Goal: Check status: Check status

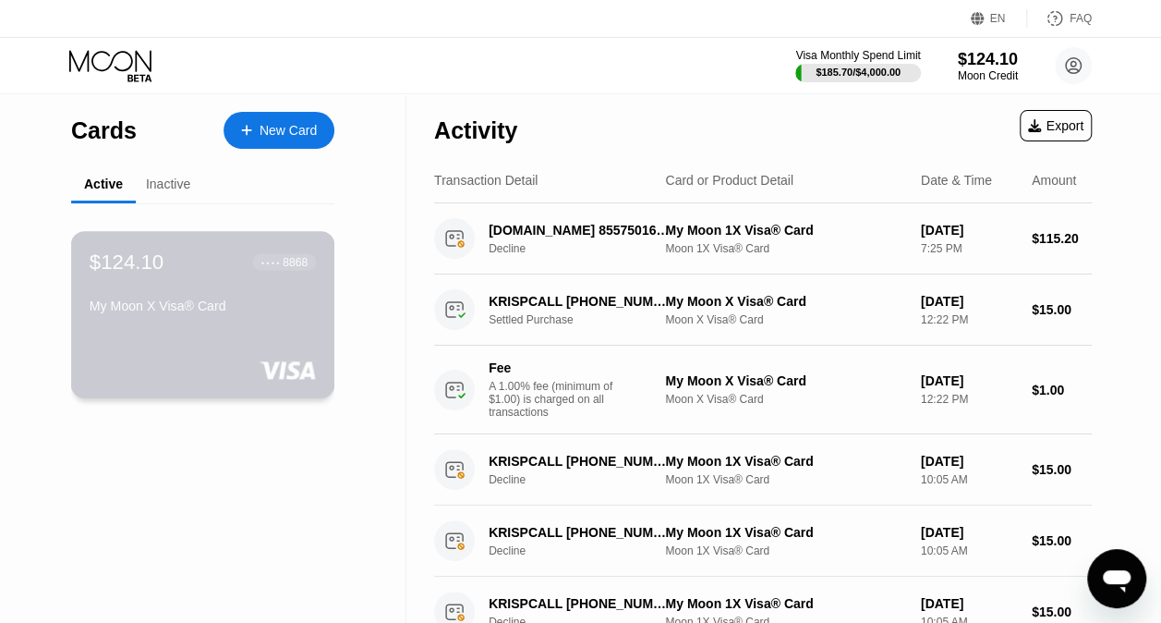
click at [296, 260] on div "8868" at bounding box center [295, 261] width 25 height 13
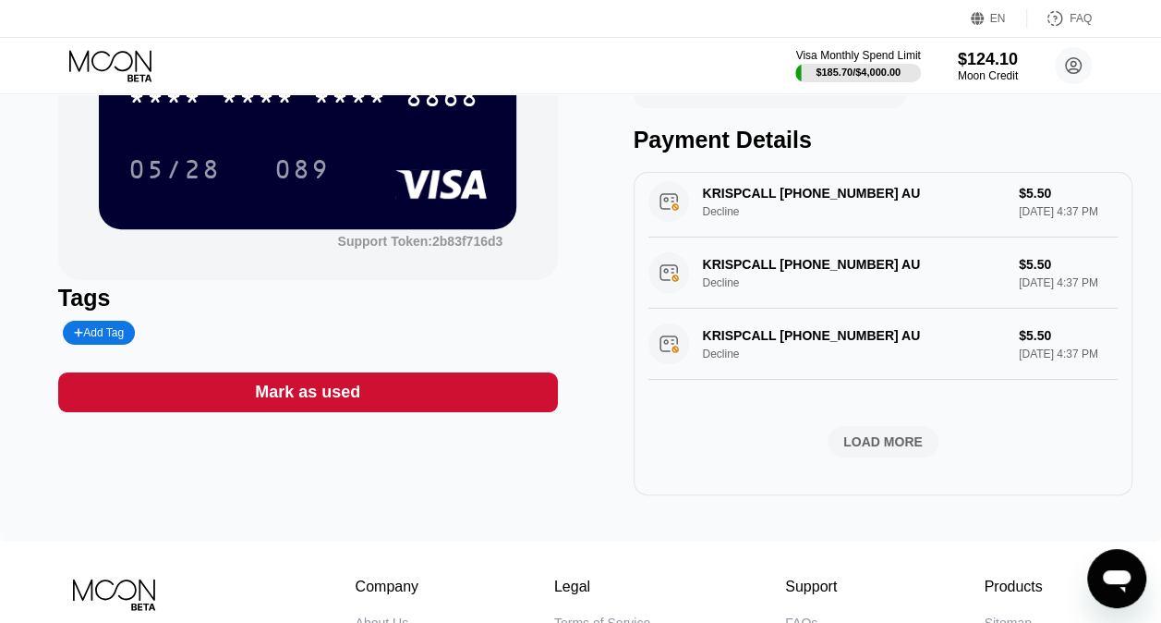
scroll to position [1185, 0]
click at [895, 437] on div "LOAD MORE" at bounding box center [882, 441] width 79 height 17
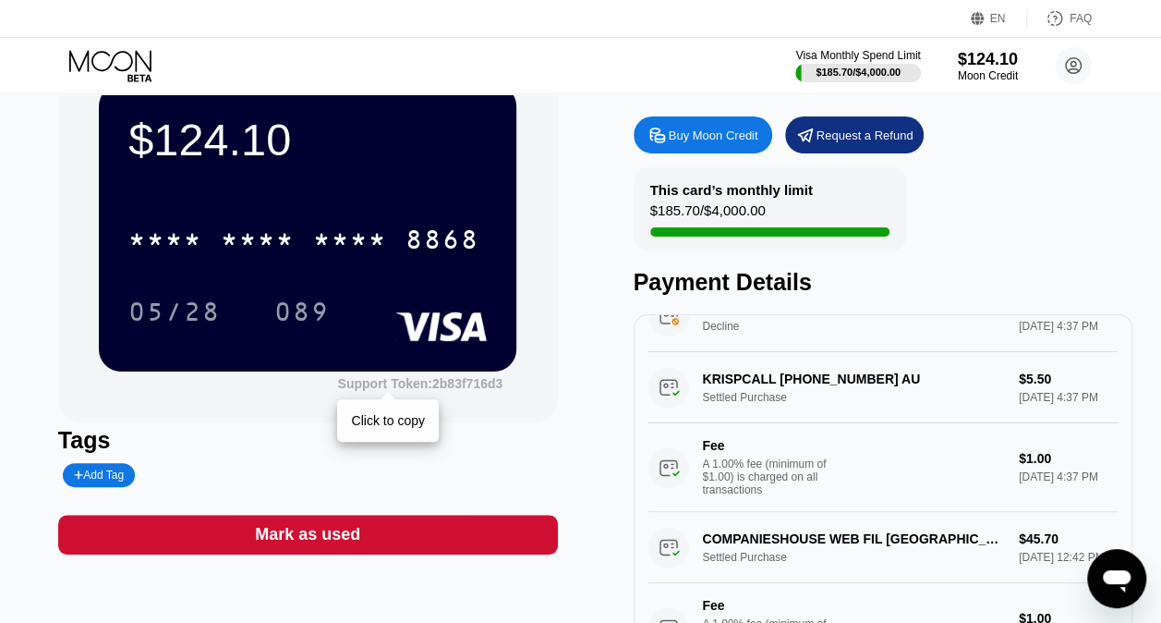
scroll to position [65, 0]
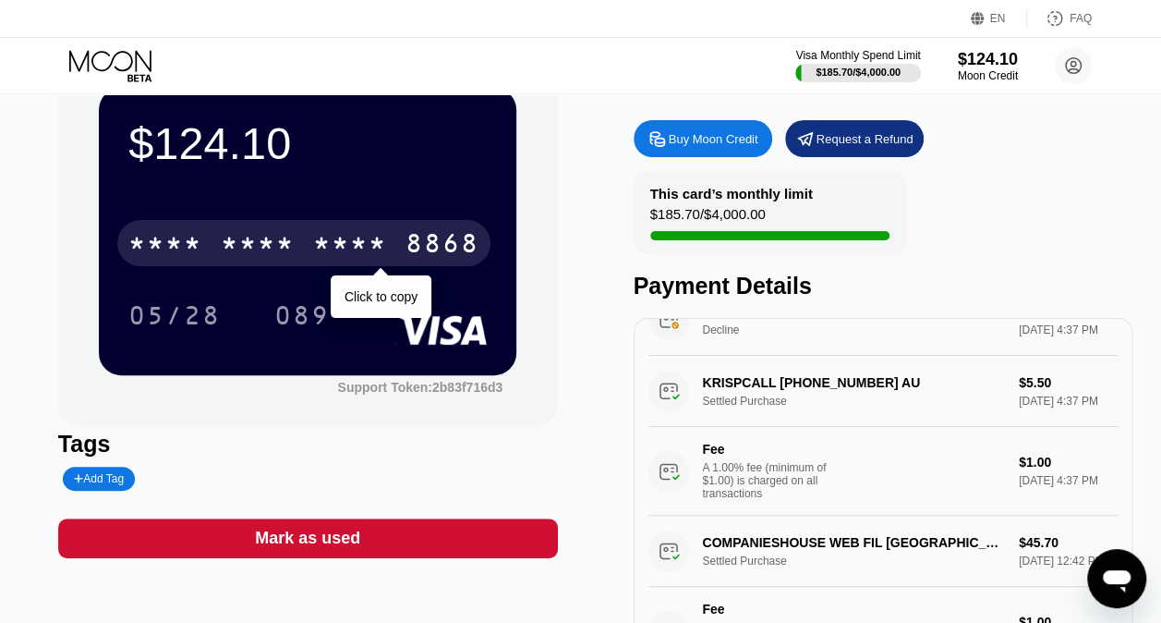
click at [471, 226] on div "* * * * * * * * * * * * 8868" at bounding box center [303, 243] width 373 height 46
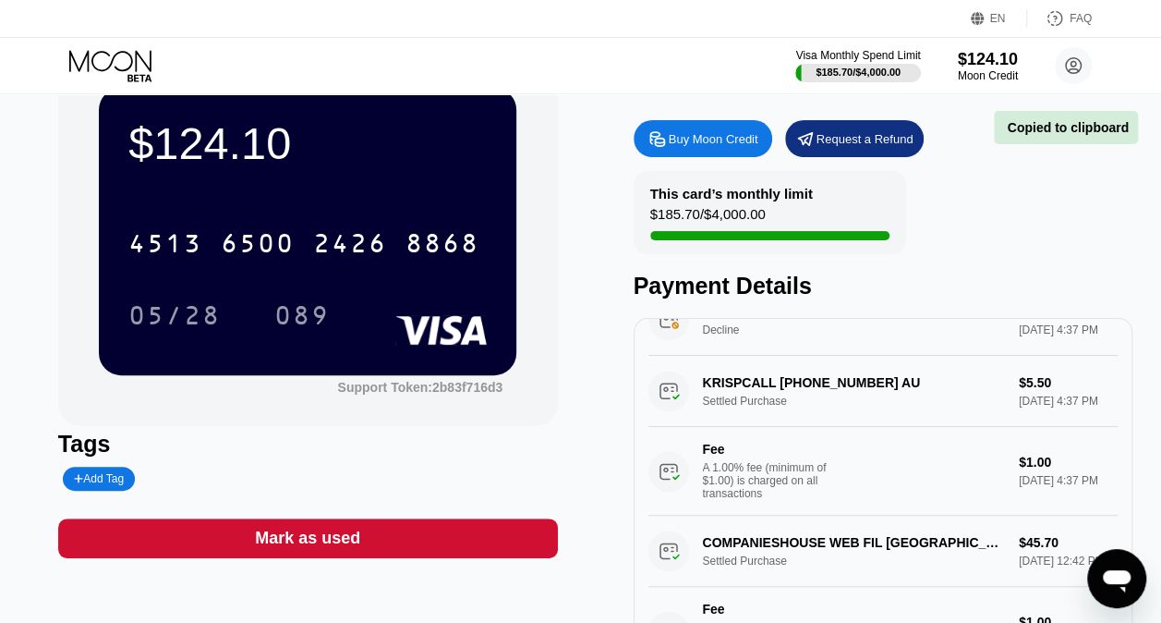
click at [403, 288] on div "4513 6500 2426 8868 05/28 089" at bounding box center [307, 260] width 358 height 109
